Goal: Task Accomplishment & Management: Use online tool/utility

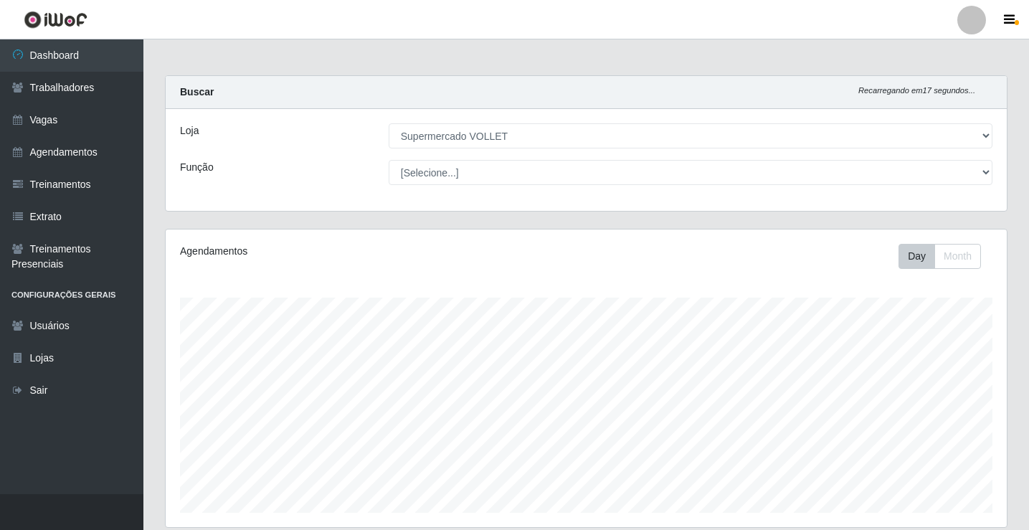
select select "72"
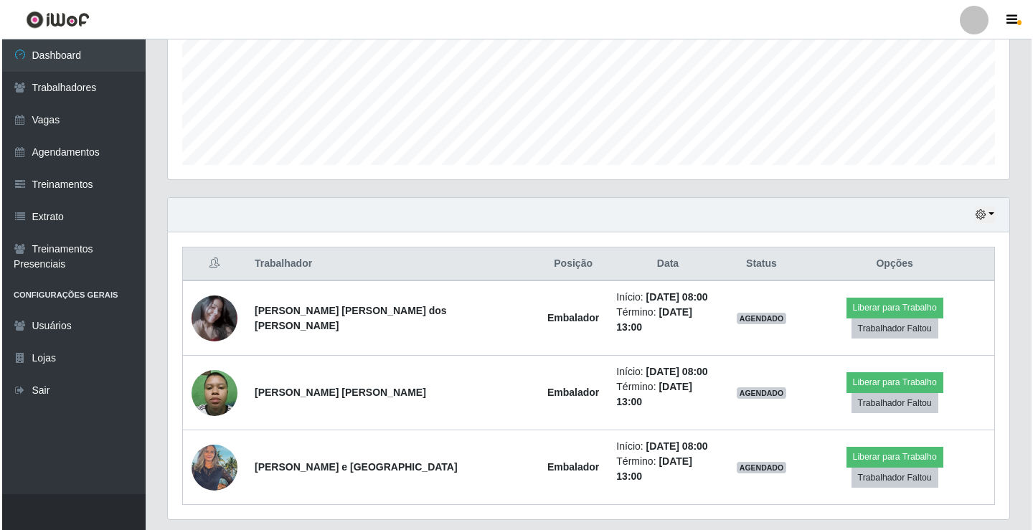
scroll to position [359, 0]
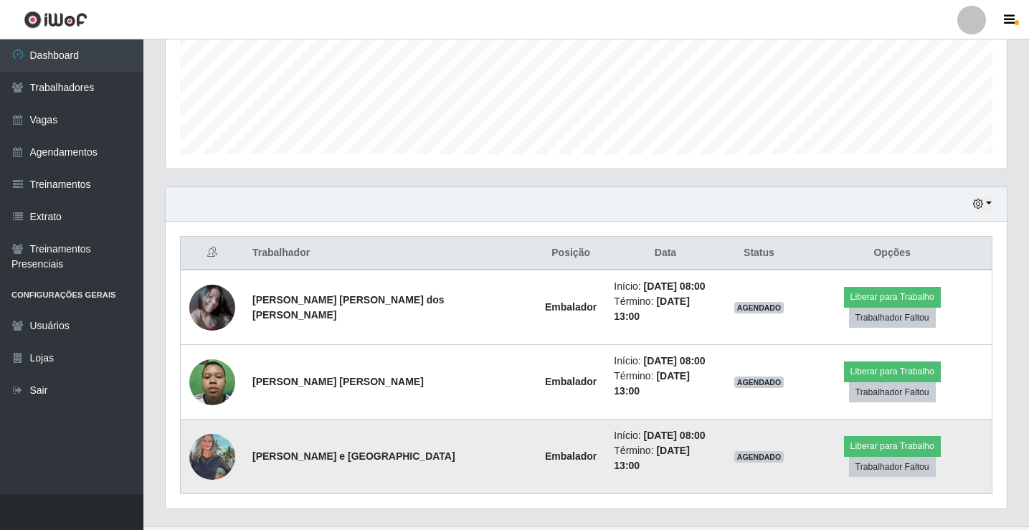
click at [219, 433] on img at bounding box center [212, 456] width 46 height 61
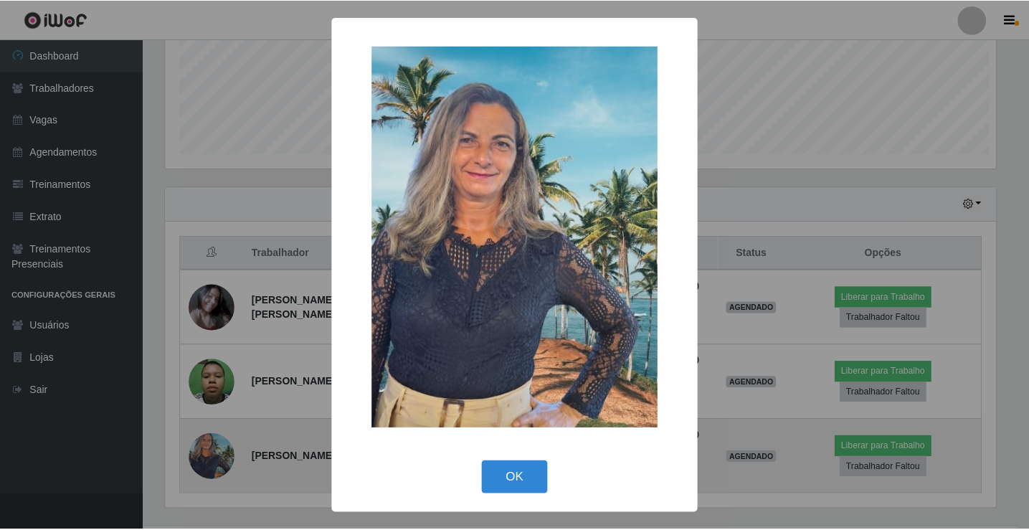
scroll to position [298, 834]
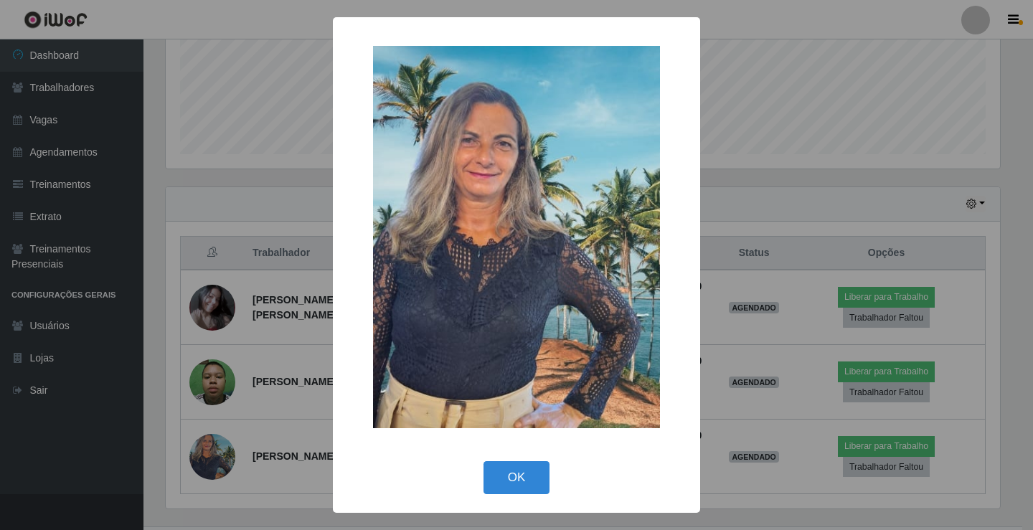
click at [219, 429] on div "× OK Cancel" at bounding box center [516, 265] width 1033 height 530
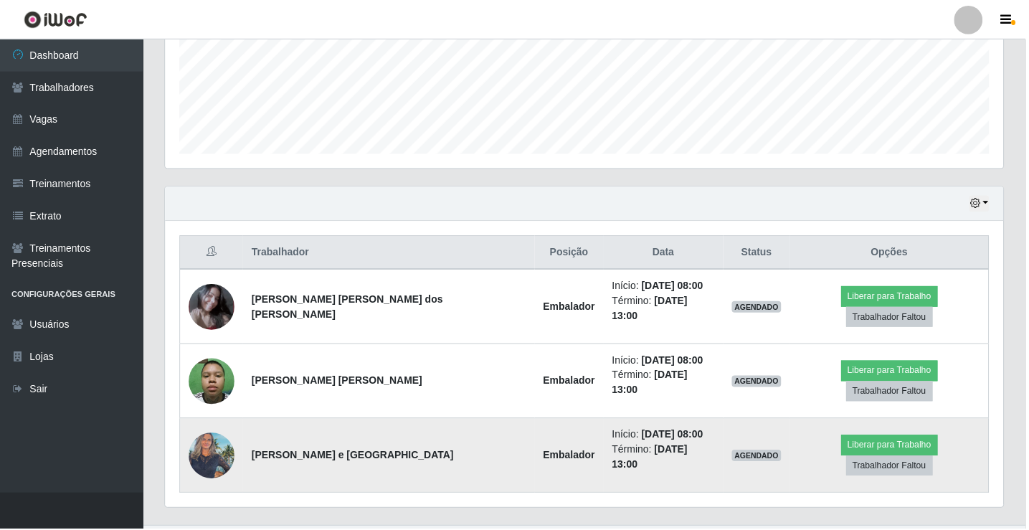
scroll to position [298, 841]
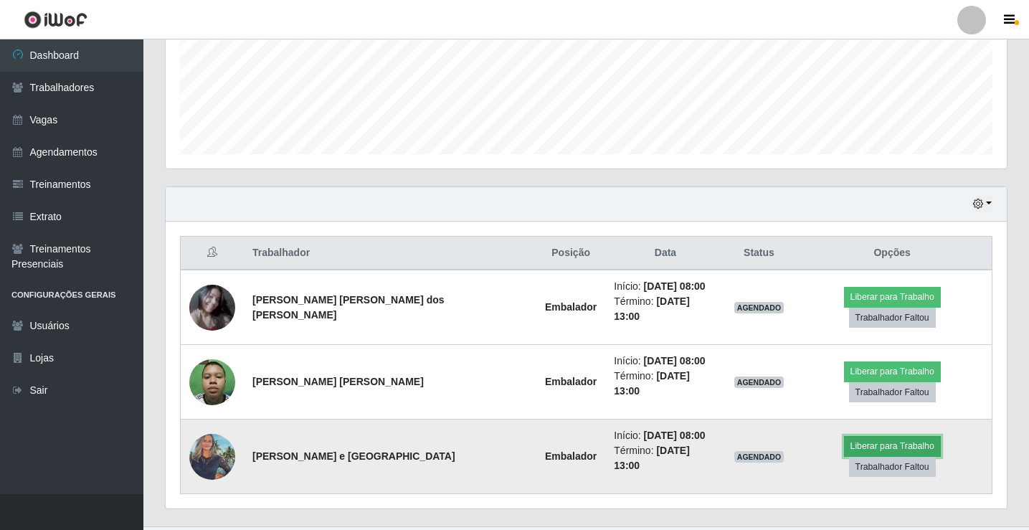
click at [847, 436] on button "Liberar para Trabalho" at bounding box center [892, 446] width 97 height 20
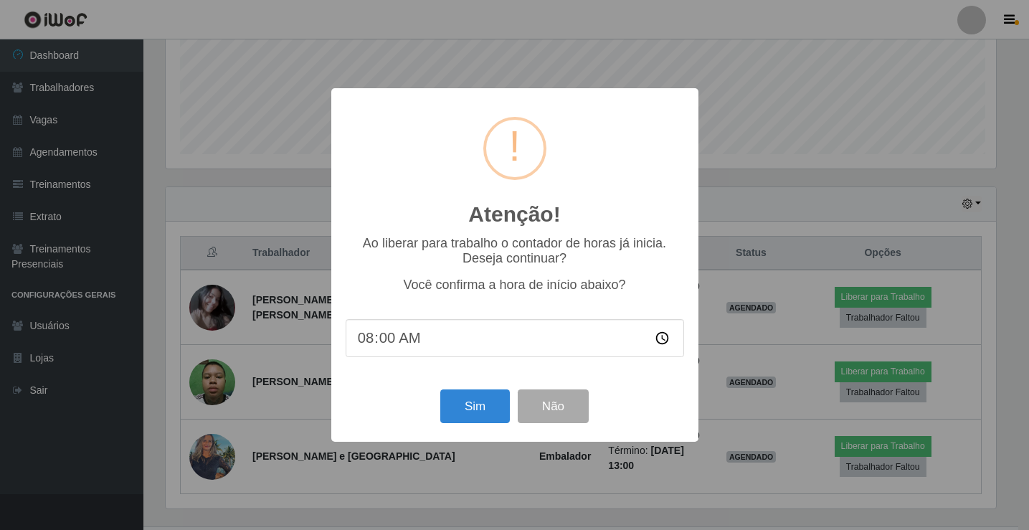
scroll to position [298, 834]
click at [465, 394] on button "Sim" at bounding box center [477, 406] width 70 height 34
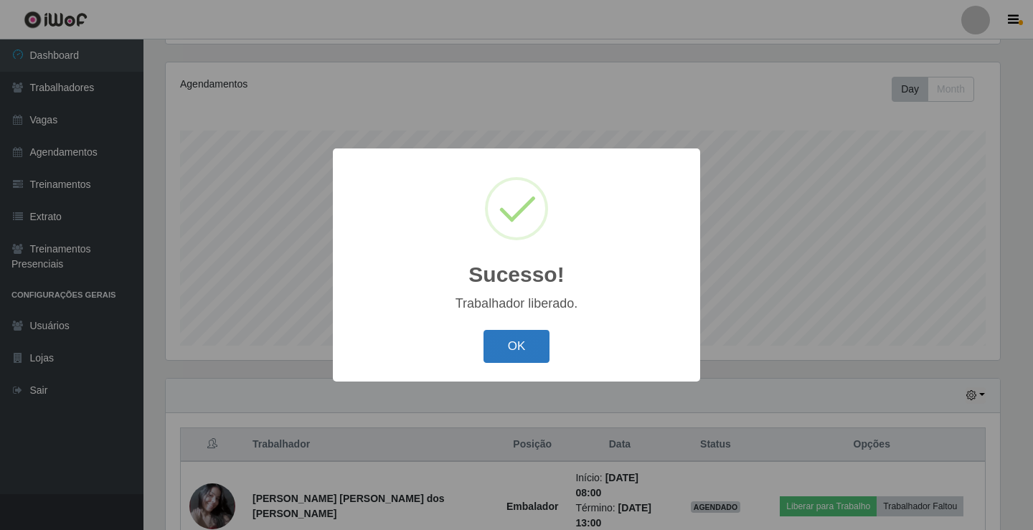
click at [506, 349] on button "OK" at bounding box center [516, 347] width 67 height 34
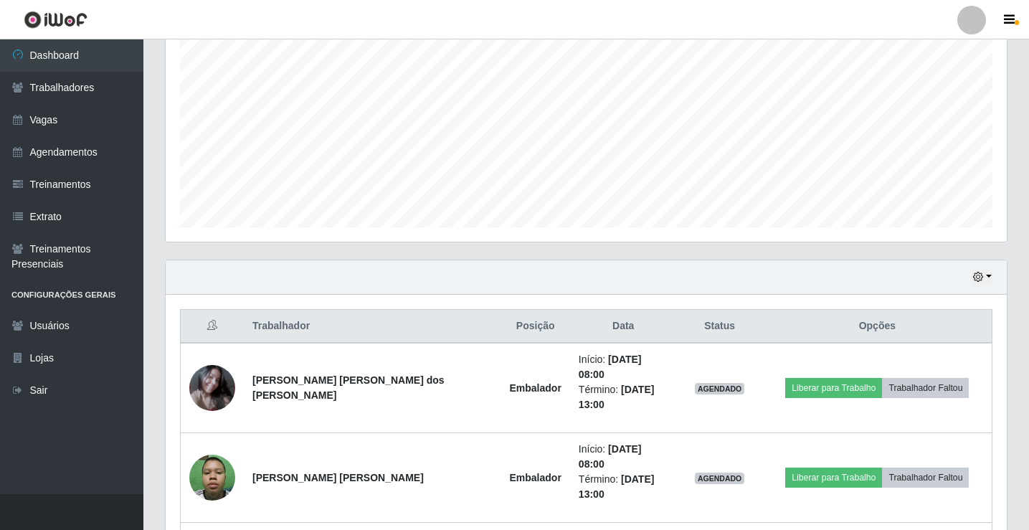
scroll to position [391, 0]
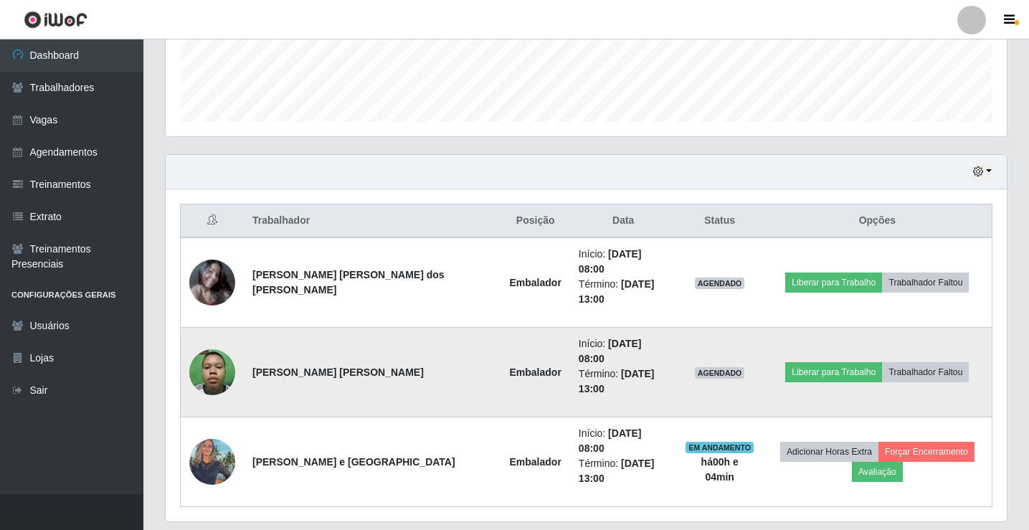
click at [225, 341] on img at bounding box center [212, 371] width 46 height 61
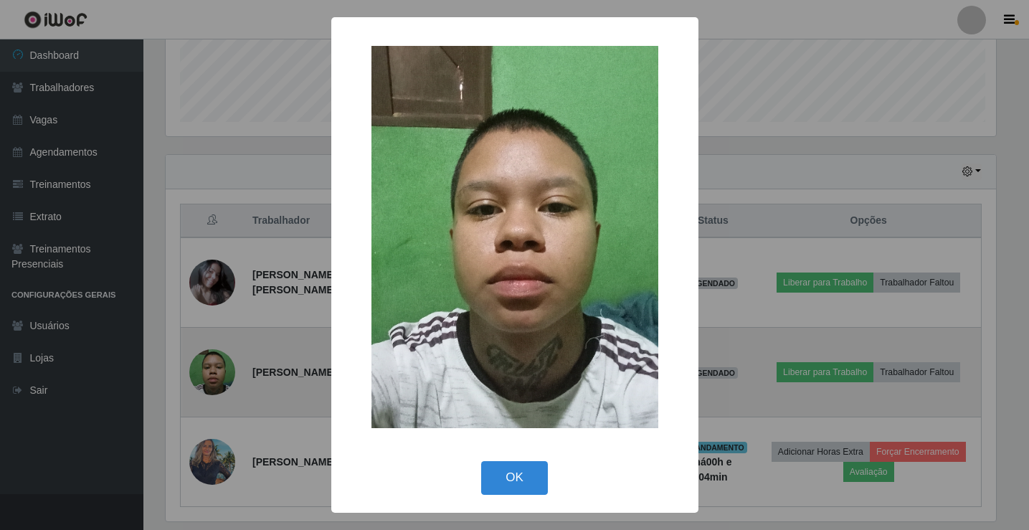
scroll to position [298, 834]
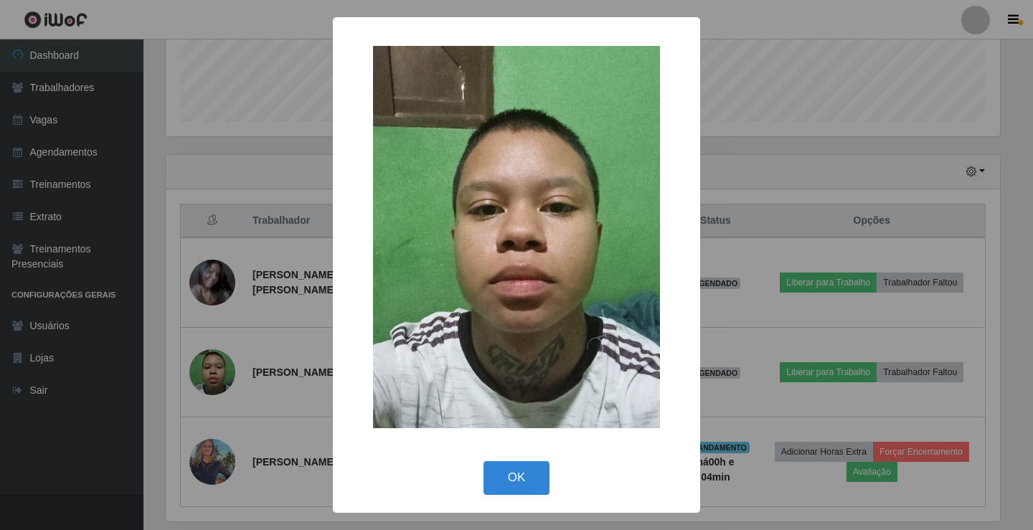
click at [225, 341] on div "× OK Cancel" at bounding box center [516, 265] width 1033 height 530
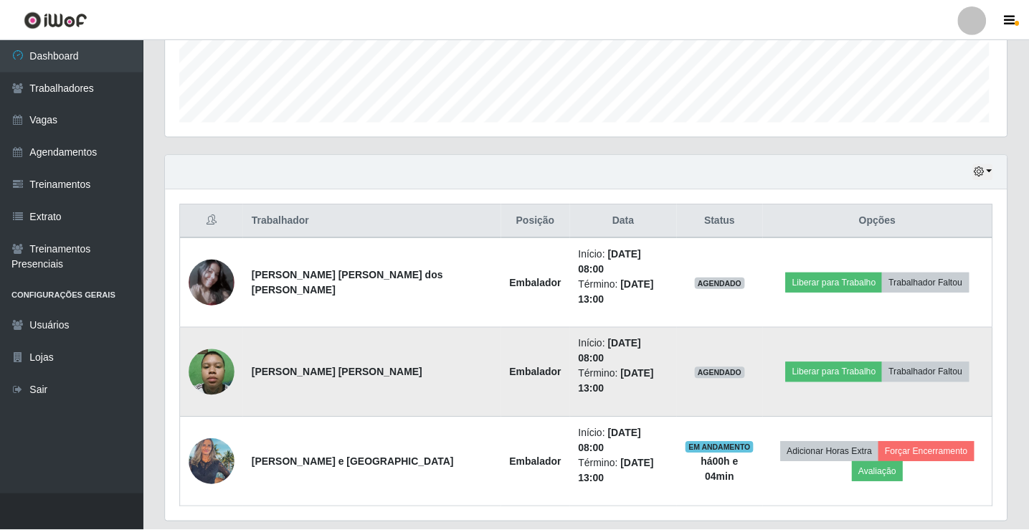
scroll to position [298, 841]
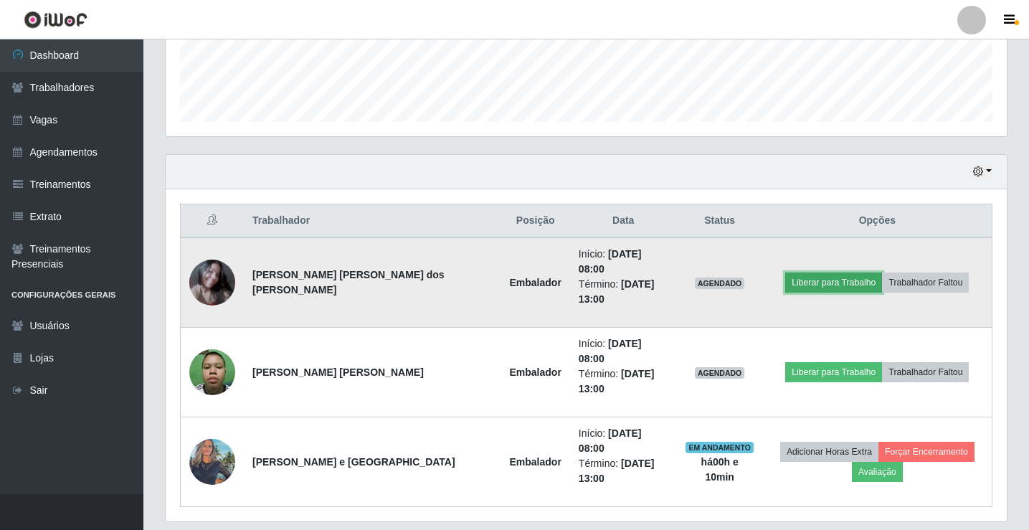
click at [833, 277] on button "Liberar para Trabalho" at bounding box center [833, 283] width 97 height 20
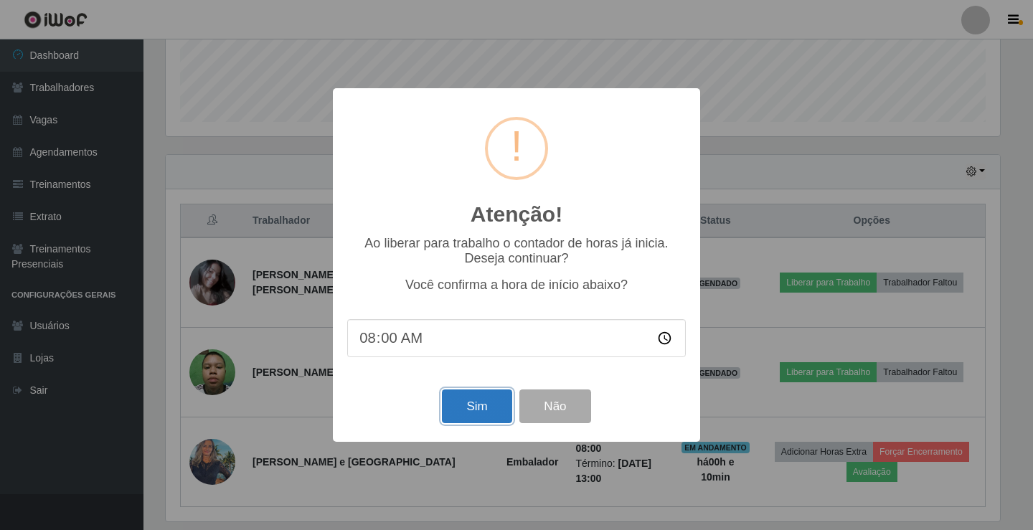
click at [485, 412] on button "Sim" at bounding box center [477, 406] width 70 height 34
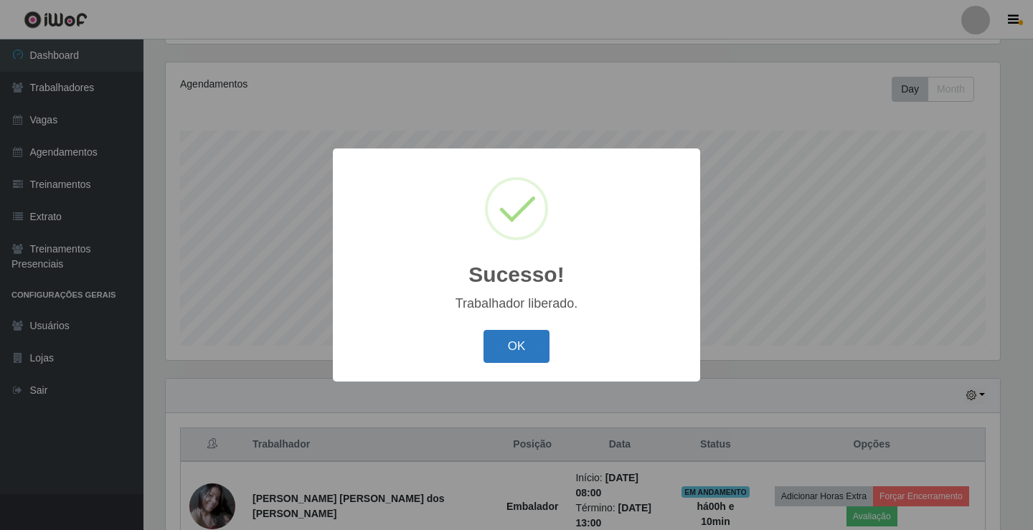
click at [506, 358] on button "OK" at bounding box center [516, 347] width 67 height 34
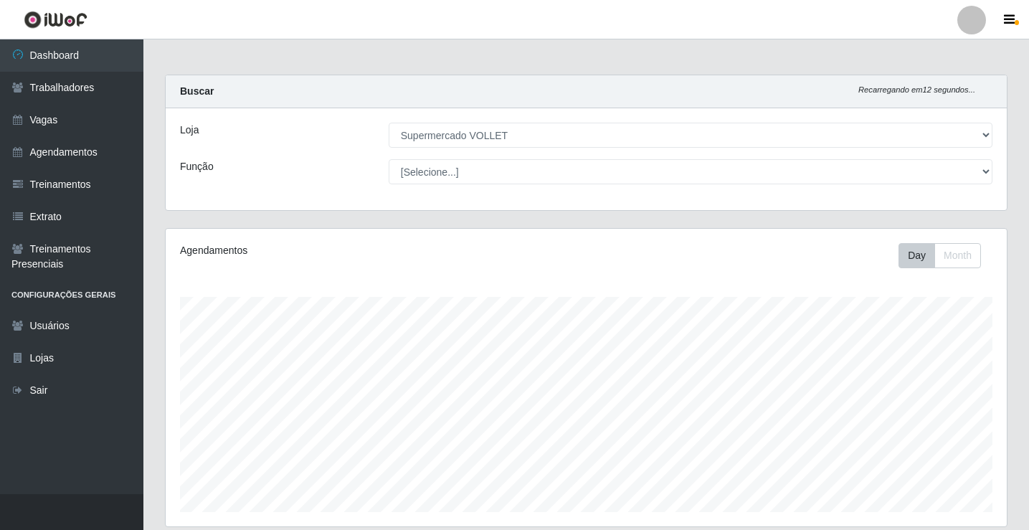
scroll to position [0, 0]
